Goal: Complete application form

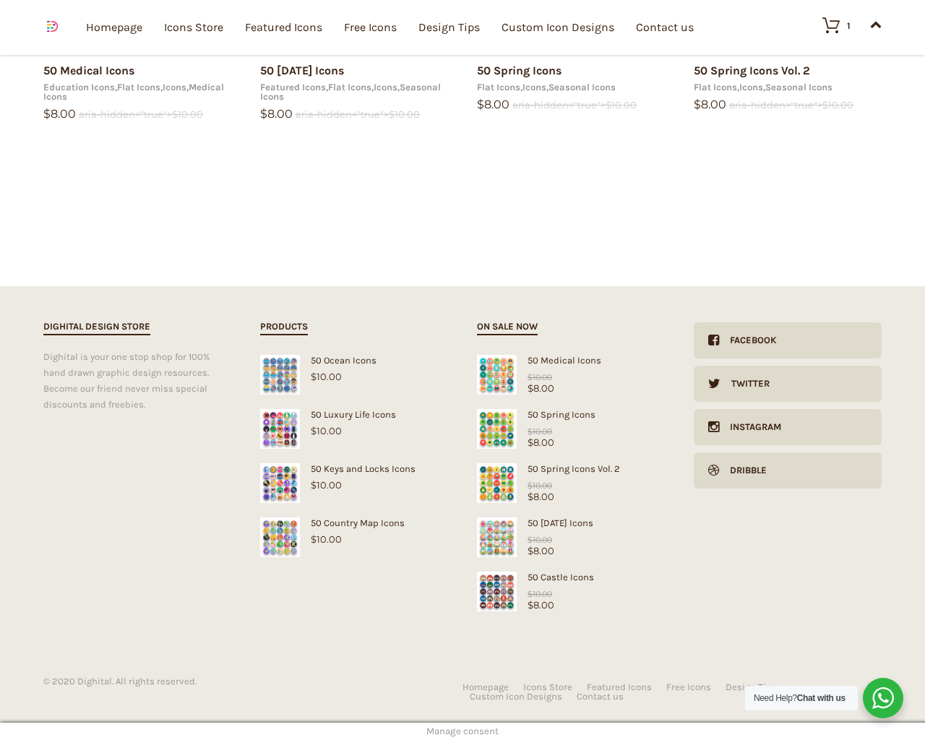
scroll to position [2349, 0]
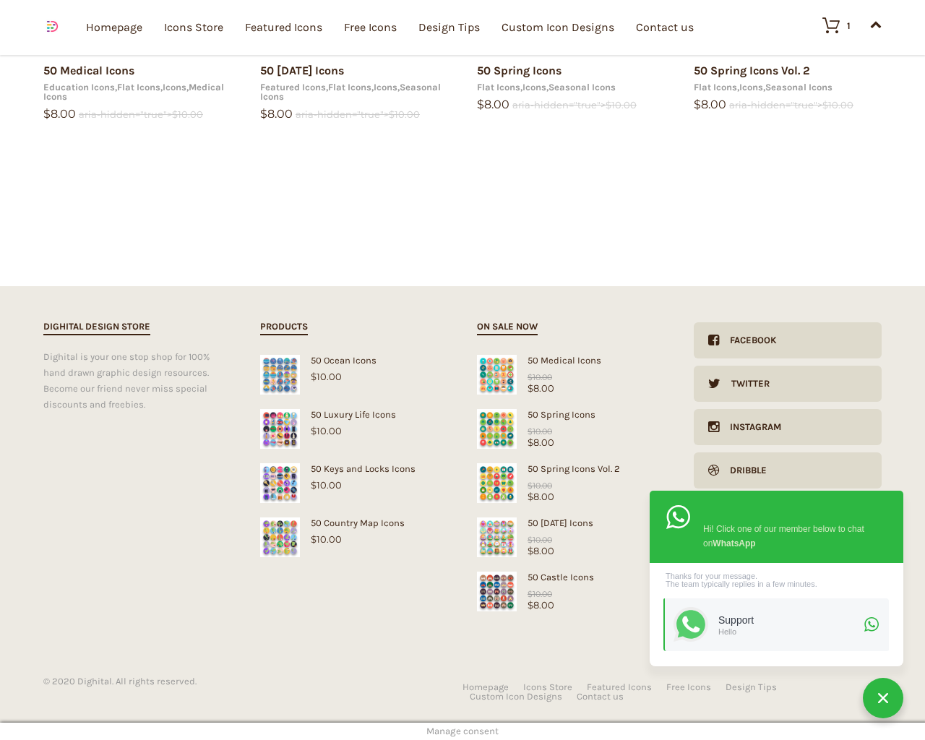
type input "1"
type input "20"
checkbox input "false"
type input "dTjdNQKi"
type input "[EMAIL_ADDRESS][DOMAIN_NAME]"
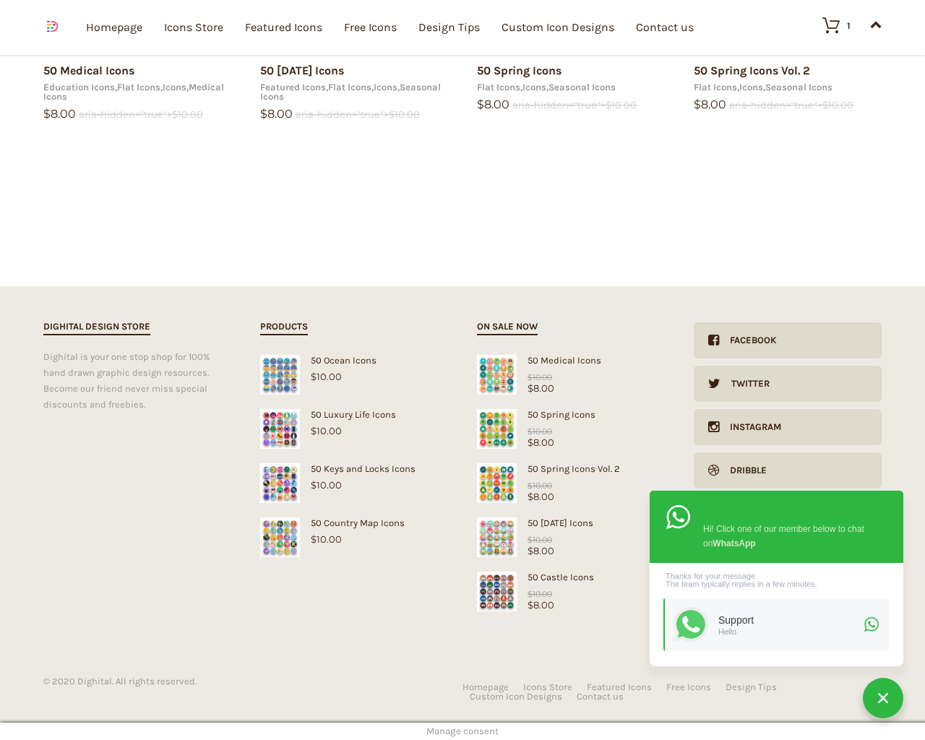
type input "[EMAIL_ADDRESS][DOMAIN_NAME]"
checkbox input "false"
select select "dark"
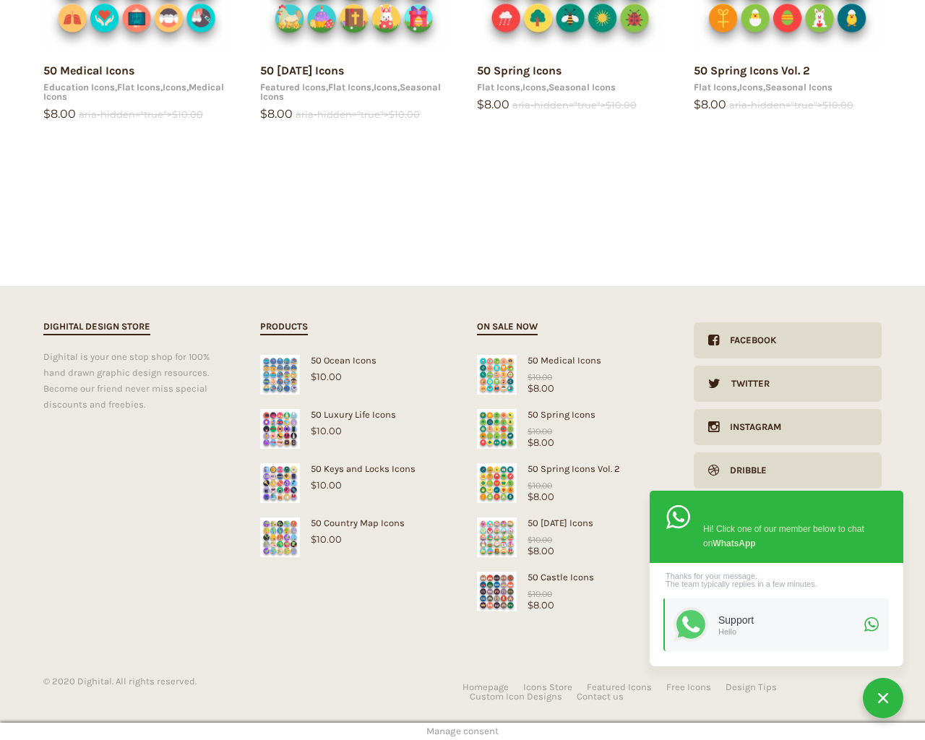
scroll to position [0, 0]
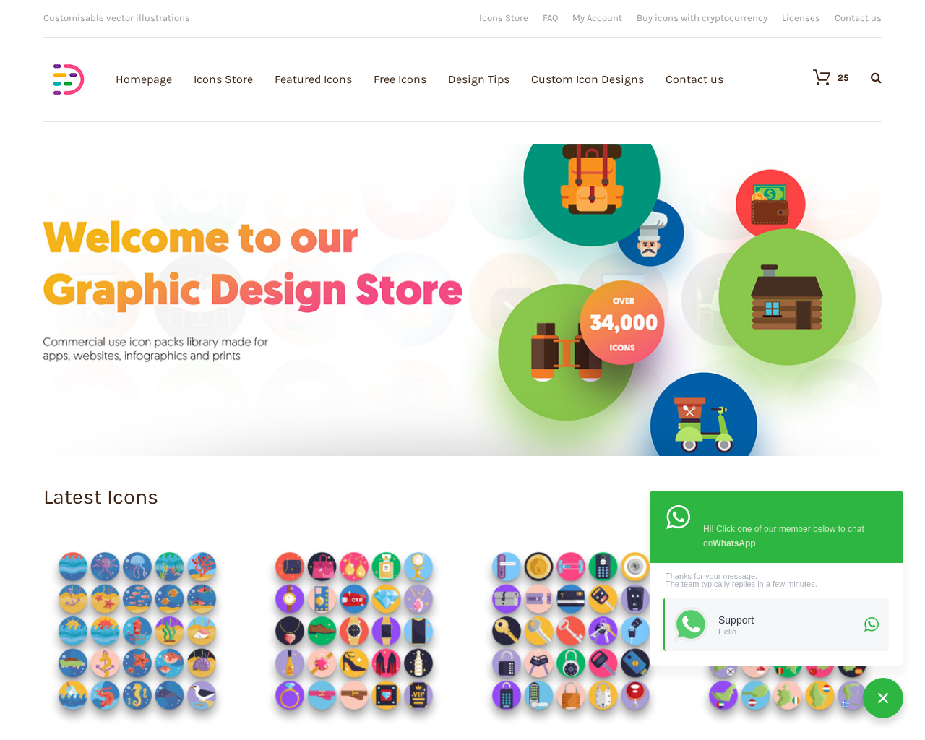
click at [427, 393] on input "Hide Price" at bounding box center [431, 397] width 9 height 9
checkbox input "true"
click at [427, 635] on input "Send me a copy of this e-mail" at bounding box center [431, 639] width 9 height 9
checkbox input "true"
